Goal: Task Accomplishment & Management: Manage account settings

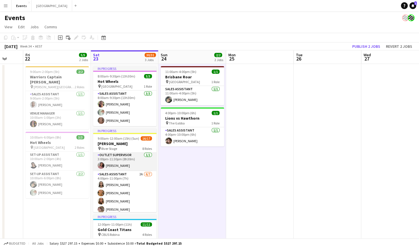
scroll to position [142, 0]
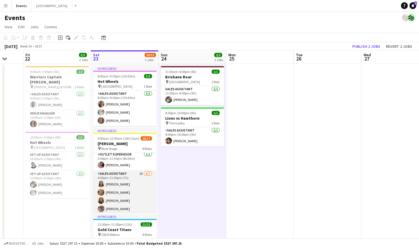
click at [134, 178] on app-card-role "Sales Assistant 2A [DATE] 4:00pm-11:00pm (7h) [PERSON_NAME] [PERSON_NAME] [PERS…" at bounding box center [124, 205] width 63 height 69
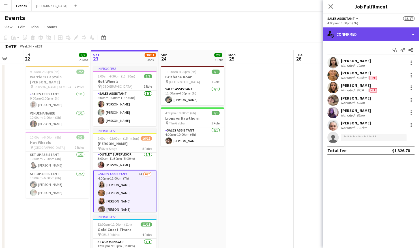
click at [384, 40] on div "single-neutral-actions-check-2 Confirmed" at bounding box center [371, 34] width 96 height 14
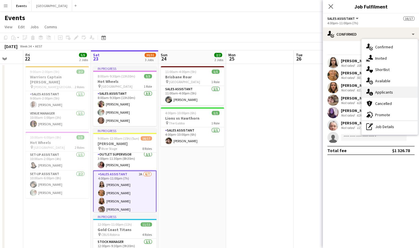
click at [390, 89] on div "single-neutral-actions-information Applicants" at bounding box center [390, 92] width 56 height 11
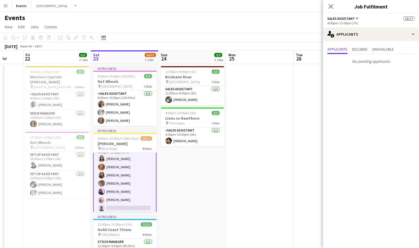
scroll to position [169, 0]
click at [5, 5] on app-icon "Menu" at bounding box center [5, 5] width 5 height 5
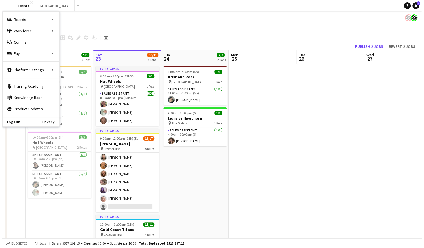
scroll to position [168, 0]
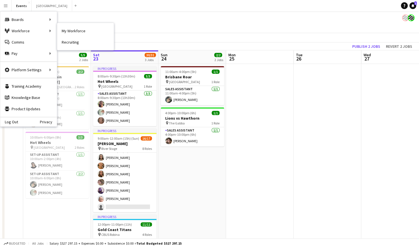
drag, startPoint x: 69, startPoint y: 31, endPoint x: 108, endPoint y: 52, distance: 44.6
click at [69, 31] on link "My Workforce" at bounding box center [85, 30] width 57 height 11
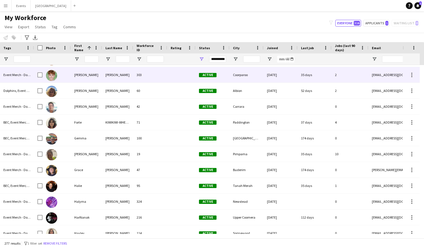
click at [78, 80] on div "[PERSON_NAME]" at bounding box center [86, 75] width 31 height 16
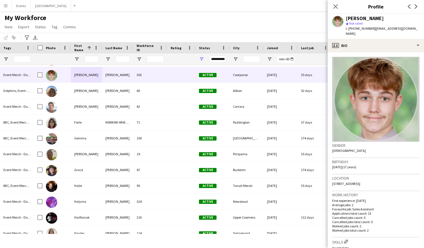
drag, startPoint x: 379, startPoint y: 178, endPoint x: 332, endPoint y: 182, distance: 47.5
click at [332, 182] on div "Location [STREET_ADDRESS]" at bounding box center [375, 183] width 87 height 16
copy span "[STREET_ADDRESS]"
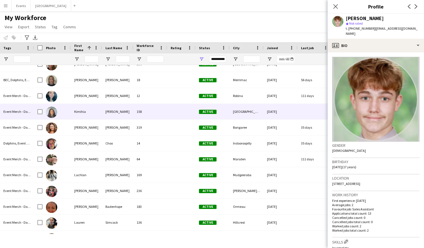
scroll to position [2516, 0]
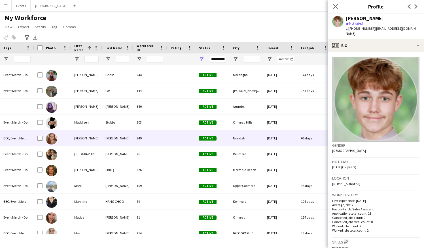
click at [115, 136] on div "[PERSON_NAME]" at bounding box center [117, 139] width 31 height 16
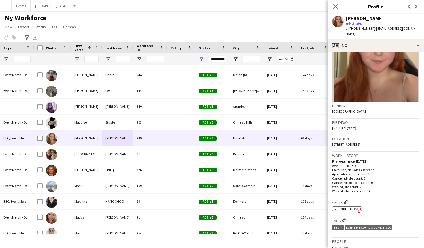
drag, startPoint x: 379, startPoint y: 139, endPoint x: 331, endPoint y: 139, distance: 47.6
click at [331, 139] on app-crew-profile-bio "Gender [DEMOGRAPHIC_DATA] Birthday [DEMOGRAPHIC_DATA] (21 years) Location [STRE…" at bounding box center [375, 150] width 96 height 196
copy span "[STREET_ADDRESS]"
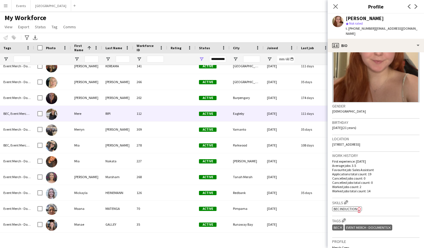
scroll to position [2972, 0]
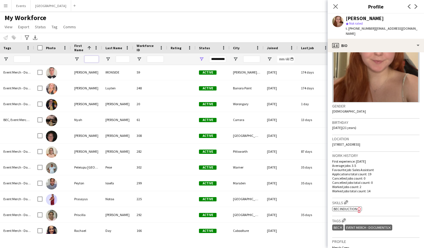
click at [94, 57] on input "First Name Filter Input" at bounding box center [91, 59] width 14 height 7
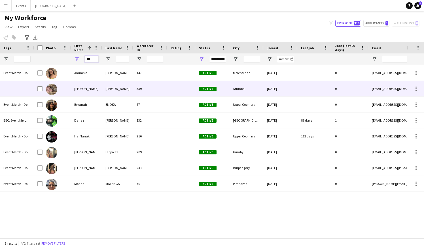
type input "***"
click at [88, 89] on div "[PERSON_NAME]" at bounding box center [86, 89] width 31 height 16
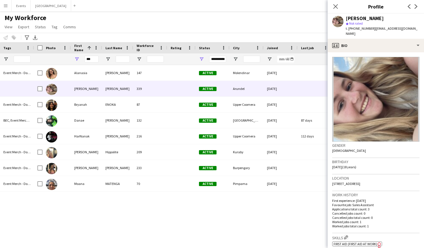
click at [181, 232] on div "Moana MATENGA 70 Active Pimpama [DATE] 0 [PERSON_NAME][EMAIL_ADDRESS][DOMAIN_NA…" at bounding box center [220, 149] width 373 height 169
click at [21, 5] on button "Events Close" at bounding box center [21, 5] width 19 height 11
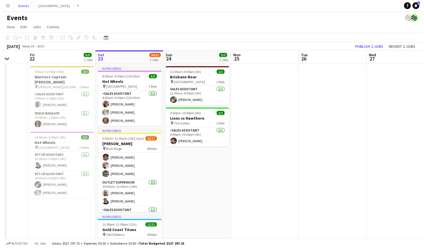
scroll to position [66, 0]
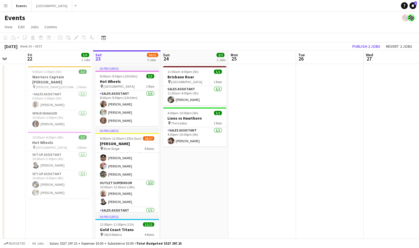
click at [3, 7] on button "Menu" at bounding box center [5, 5] width 11 height 11
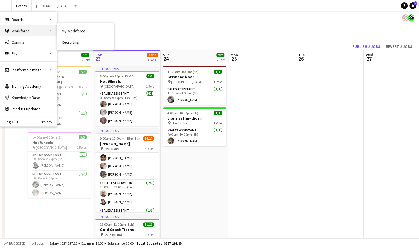
click at [32, 27] on div "Workforce Workforce" at bounding box center [28, 30] width 57 height 11
click at [26, 33] on div "Workforce Workforce" at bounding box center [28, 30] width 57 height 11
click at [67, 29] on link "My Workforce" at bounding box center [85, 30] width 57 height 11
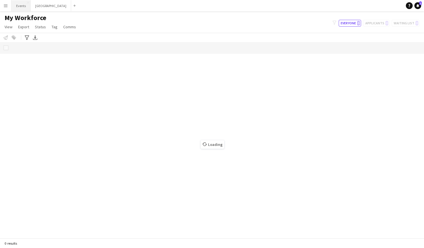
click at [18, 6] on button "Events Close" at bounding box center [21, 5] width 19 height 11
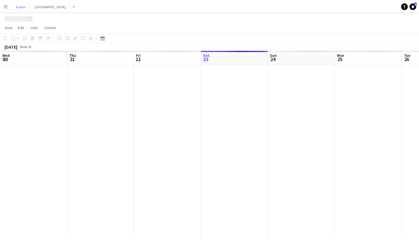
scroll to position [0, 135]
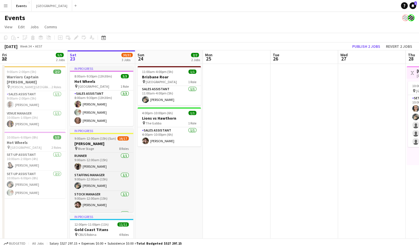
click at [111, 141] on h3 "[PERSON_NAME]" at bounding box center [101, 143] width 63 height 5
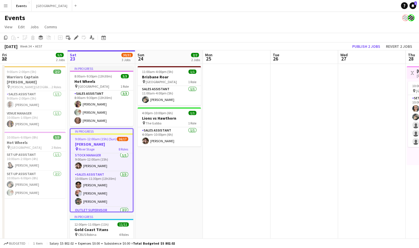
scroll to position [50, 0]
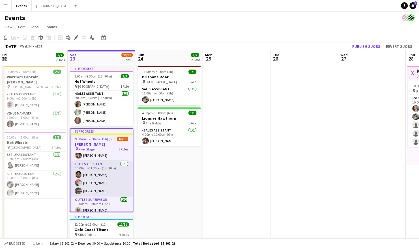
click at [112, 173] on app-card-role "Sales Assistant [DATE] 10:00am-11:30pm (13h30m) [PERSON_NAME] [PERSON_NAME] [PE…" at bounding box center [101, 179] width 62 height 36
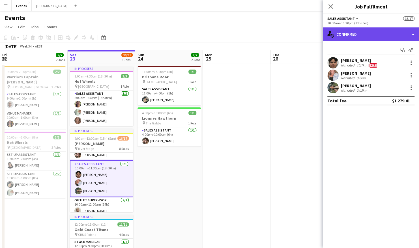
click at [375, 31] on div "single-neutral-actions-check-2 Confirmed" at bounding box center [371, 34] width 96 height 14
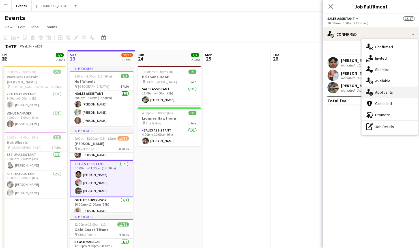
click at [387, 92] on div "single-neutral-actions-information Applicants" at bounding box center [390, 92] width 56 height 11
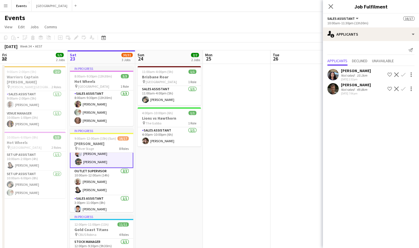
scroll to position [95, 0]
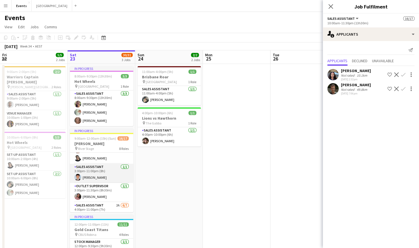
click at [101, 174] on app-card-role "Sales Assistant [DATE] 3:00pm-11:00pm (8h) [PERSON_NAME]" at bounding box center [101, 173] width 63 height 19
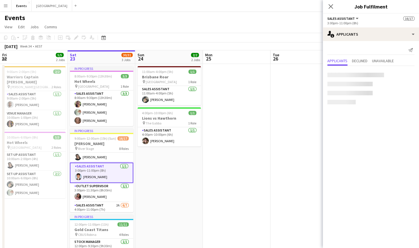
scroll to position [110, 0]
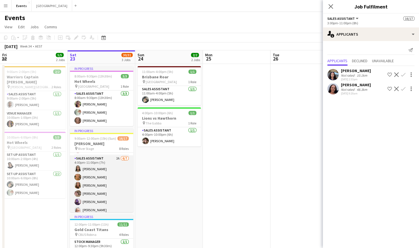
click at [92, 170] on app-card-role "Sales Assistant 2A [DATE] 4:00pm-11:00pm (7h) [PERSON_NAME] [PERSON_NAME] [PERS…" at bounding box center [101, 189] width 63 height 69
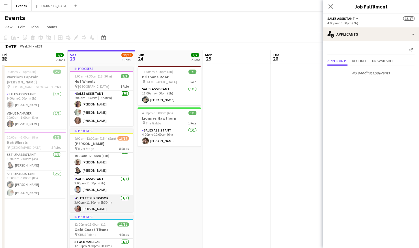
scroll to position [95, 0]
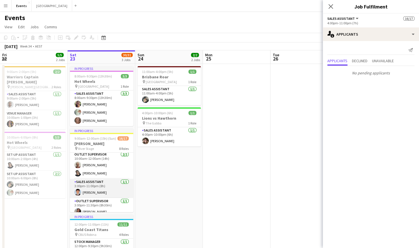
click at [90, 182] on app-card-role "Sales Assistant [DATE] 3:00pm-11:00pm (8h) [PERSON_NAME]" at bounding box center [101, 188] width 63 height 19
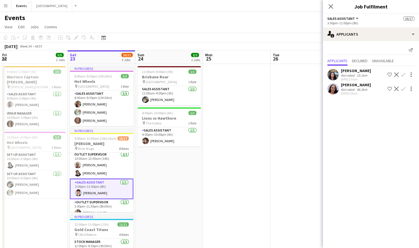
click at [332, 91] on app-user-avatar at bounding box center [333, 88] width 11 height 11
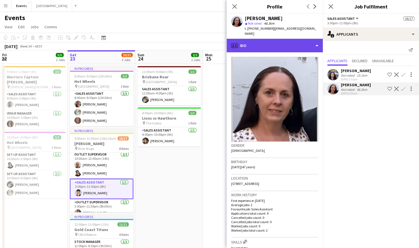
click at [290, 41] on div "profile Bio" at bounding box center [275, 46] width 96 height 14
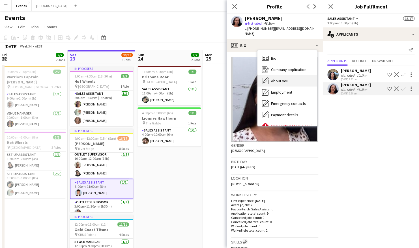
click at [292, 75] on div "About you About you" at bounding box center [288, 80] width 60 height 11
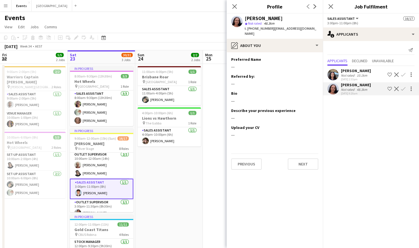
click at [286, 52] on app-section-data-types "Preferred Name Edit this field --- Referred by: Edit this field --- Bio Edit th…" at bounding box center [275, 150] width 96 height 196
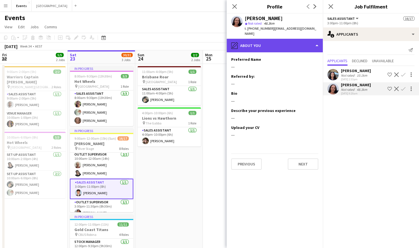
click at [275, 40] on div "pencil4 About you" at bounding box center [275, 46] width 96 height 14
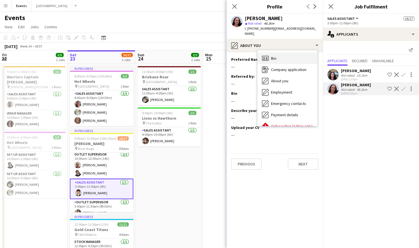
click at [282, 55] on div "Bio Bio" at bounding box center [288, 58] width 60 height 11
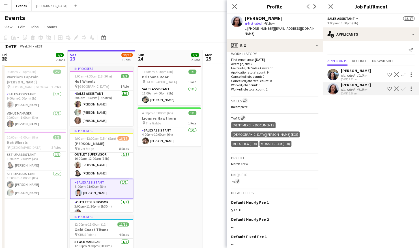
scroll to position [0, 0]
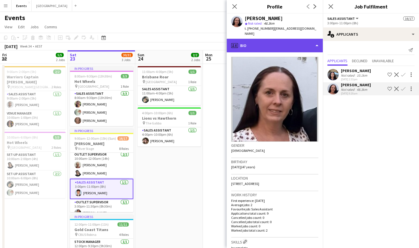
click at [310, 39] on div "profile Bio" at bounding box center [275, 46] width 96 height 14
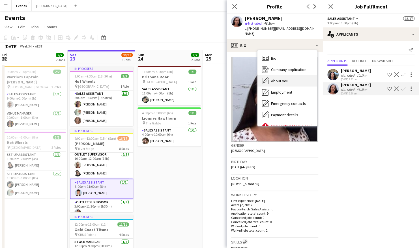
click at [295, 77] on div "About you About you" at bounding box center [288, 80] width 60 height 11
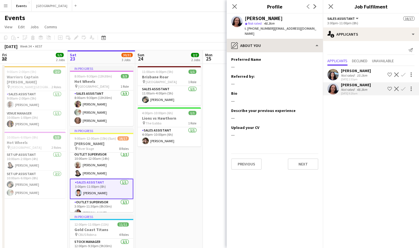
drag, startPoint x: 295, startPoint y: 77, endPoint x: 296, endPoint y: 44, distance: 32.9
click at [296, 44] on div "pencil4 About you Bio Bio Company application Company application About you Abo…" at bounding box center [275, 143] width 96 height 209
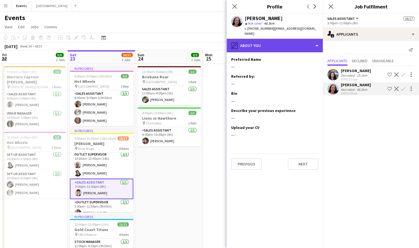
drag, startPoint x: 296, startPoint y: 44, endPoint x: 268, endPoint y: 41, distance: 28.5
click at [268, 41] on div "pencil4 About you" at bounding box center [275, 46] width 96 height 14
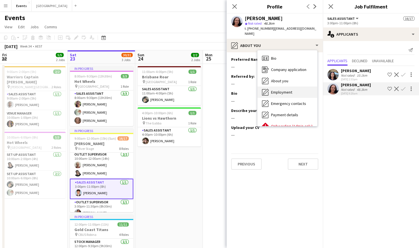
click at [285, 90] on span "Employment" at bounding box center [281, 92] width 21 height 5
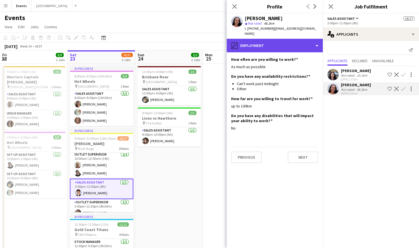
click at [290, 42] on div "pencil4 Employment" at bounding box center [275, 46] width 96 height 14
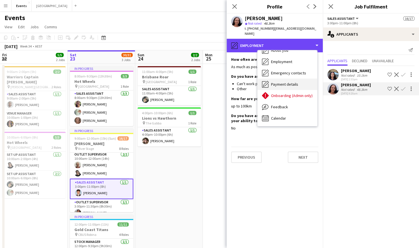
scroll to position [31, 0]
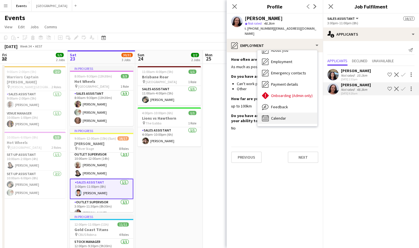
click at [279, 116] on span "Calendar" at bounding box center [278, 118] width 15 height 5
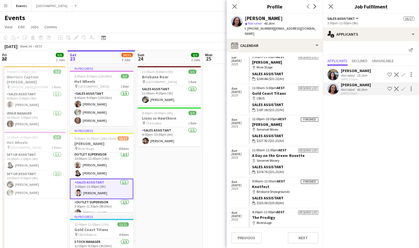
scroll to position [0, 0]
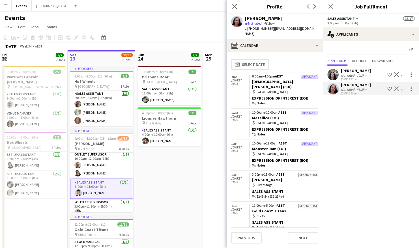
click at [177, 196] on app-date-cell "11:00am-4:00pm (5h) 1/1 Brisbane Roar pin [GEOGRAPHIC_DATA] 1 Role Sales Assist…" at bounding box center [169, 187] width 68 height 246
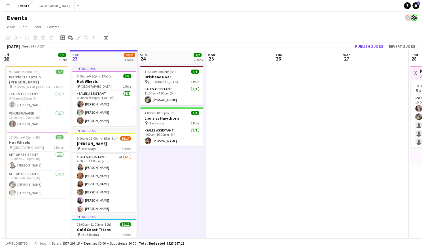
scroll to position [159, 0]
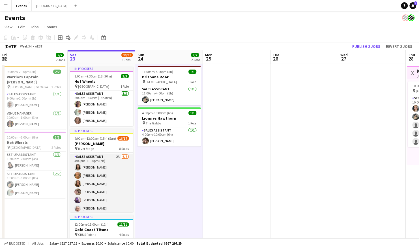
click at [97, 158] on app-card-role "Sales Assistant 2A [DATE] 4:00pm-11:00pm (7h) [PERSON_NAME] [PERSON_NAME] [PERS…" at bounding box center [101, 188] width 63 height 69
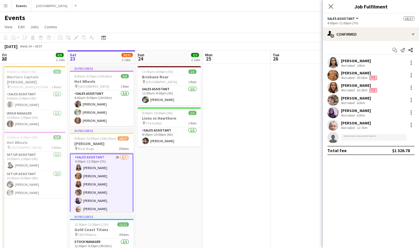
click at [6, 8] on button "Menu" at bounding box center [5, 5] width 11 height 11
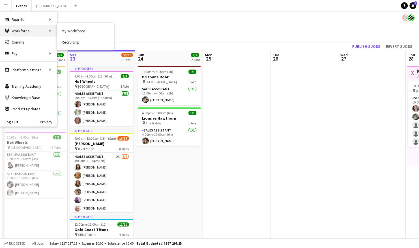
click at [29, 31] on div "Workforce Workforce" at bounding box center [28, 30] width 57 height 11
click at [69, 31] on link "My Workforce" at bounding box center [85, 30] width 57 height 11
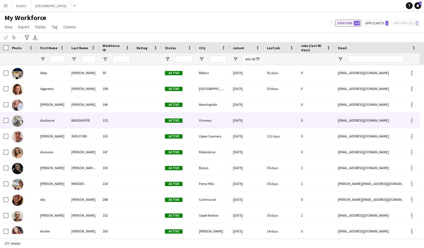
type input "***"
type input "**********"
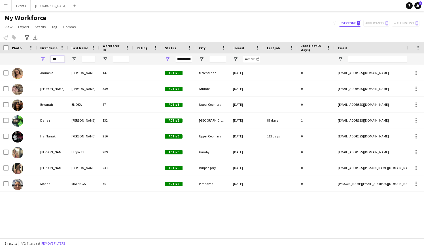
click at [62, 59] on input "***" at bounding box center [57, 59] width 14 height 7
type input "*"
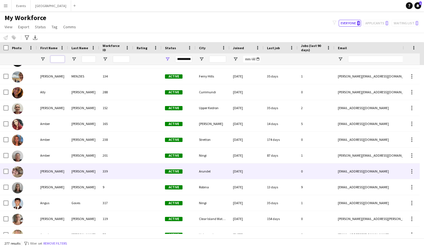
scroll to position [109, 0]
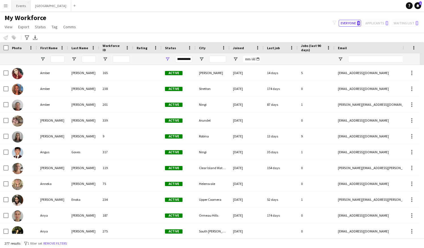
click at [21, 2] on button "Events Close" at bounding box center [21, 5] width 19 height 11
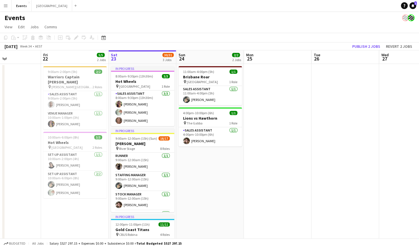
click at [6, 5] on app-icon "Menu" at bounding box center [5, 5] width 5 height 5
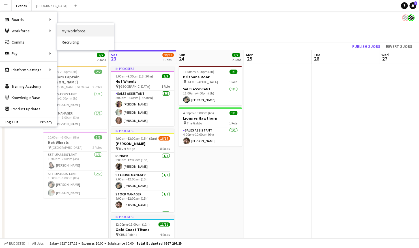
click at [74, 27] on link "My Workforce" at bounding box center [85, 30] width 57 height 11
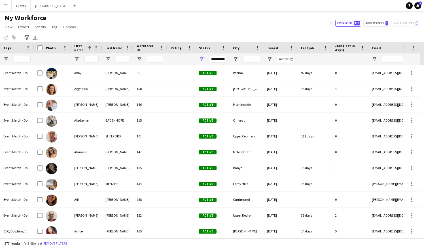
click at [157, 31] on div "My Workforce View Views Default view [DEMOGRAPHIC_DATA] TFN Exemption Onboardin…" at bounding box center [212, 23] width 424 height 19
click at [21, 7] on button "Events Close" at bounding box center [21, 5] width 19 height 11
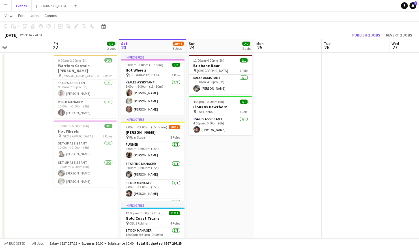
scroll to position [168, 0]
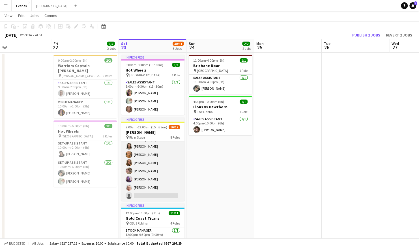
click at [156, 159] on app-card-role "Sales Assistant 2A [DATE] 4:00pm-11:00pm (7h) [PERSON_NAME] [PERSON_NAME] [PERS…" at bounding box center [152, 167] width 63 height 69
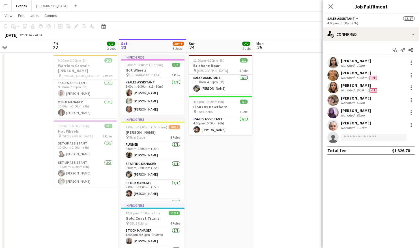
scroll to position [169, 0]
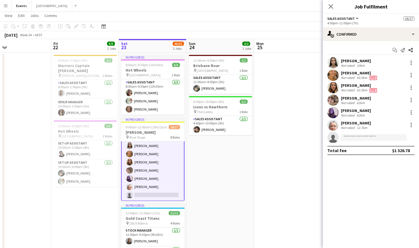
click at [280, 149] on app-date-cell at bounding box center [288, 176] width 68 height 246
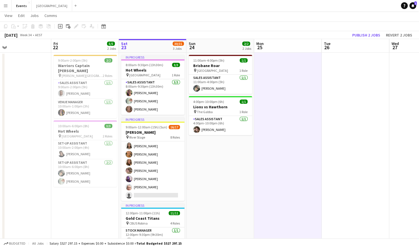
scroll to position [168, 0]
